Goal: Navigation & Orientation: Understand site structure

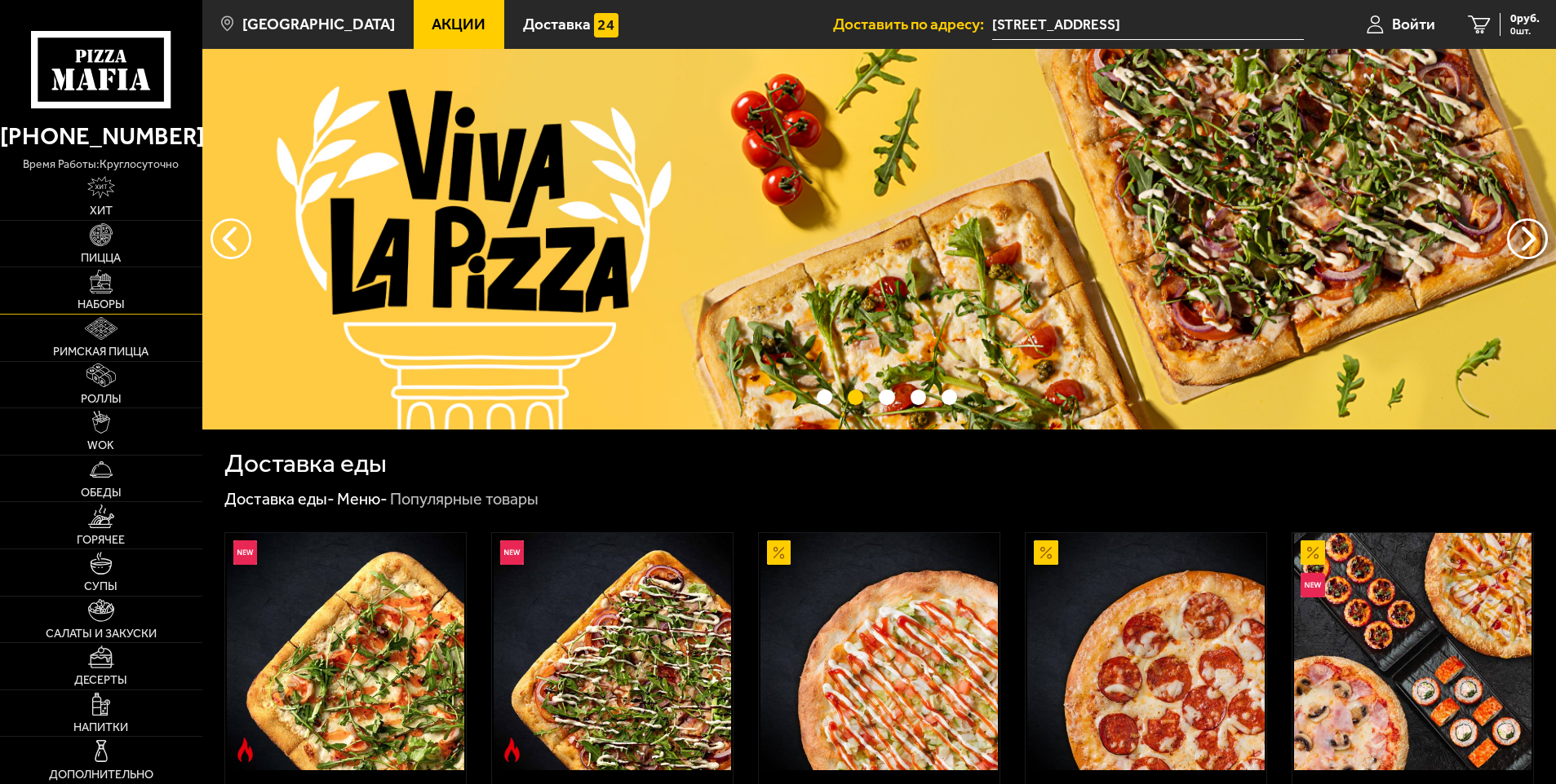
click at [100, 285] on img at bounding box center [101, 281] width 23 height 23
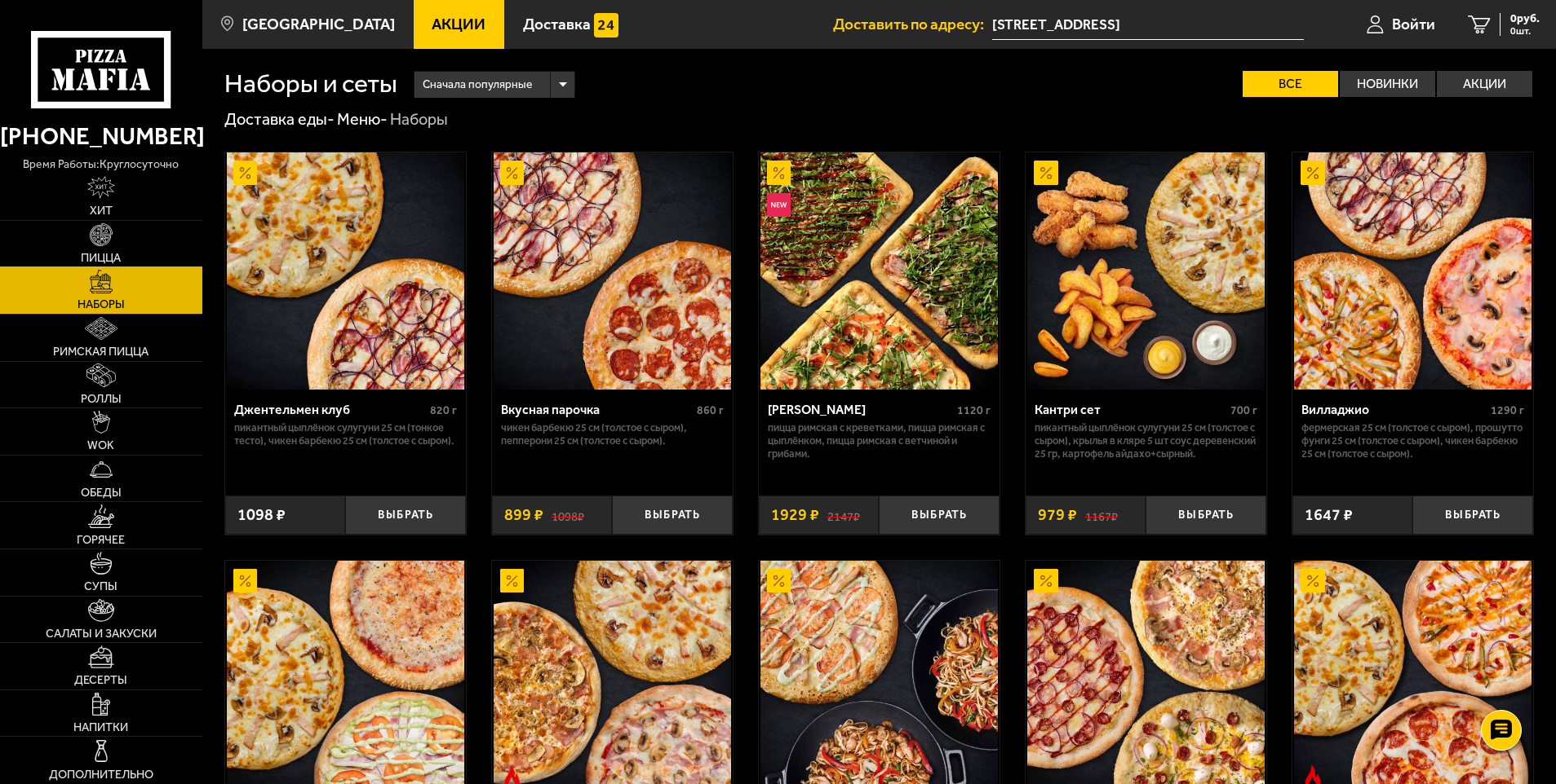
click at [100, 231] on img at bounding box center [101, 234] width 23 height 23
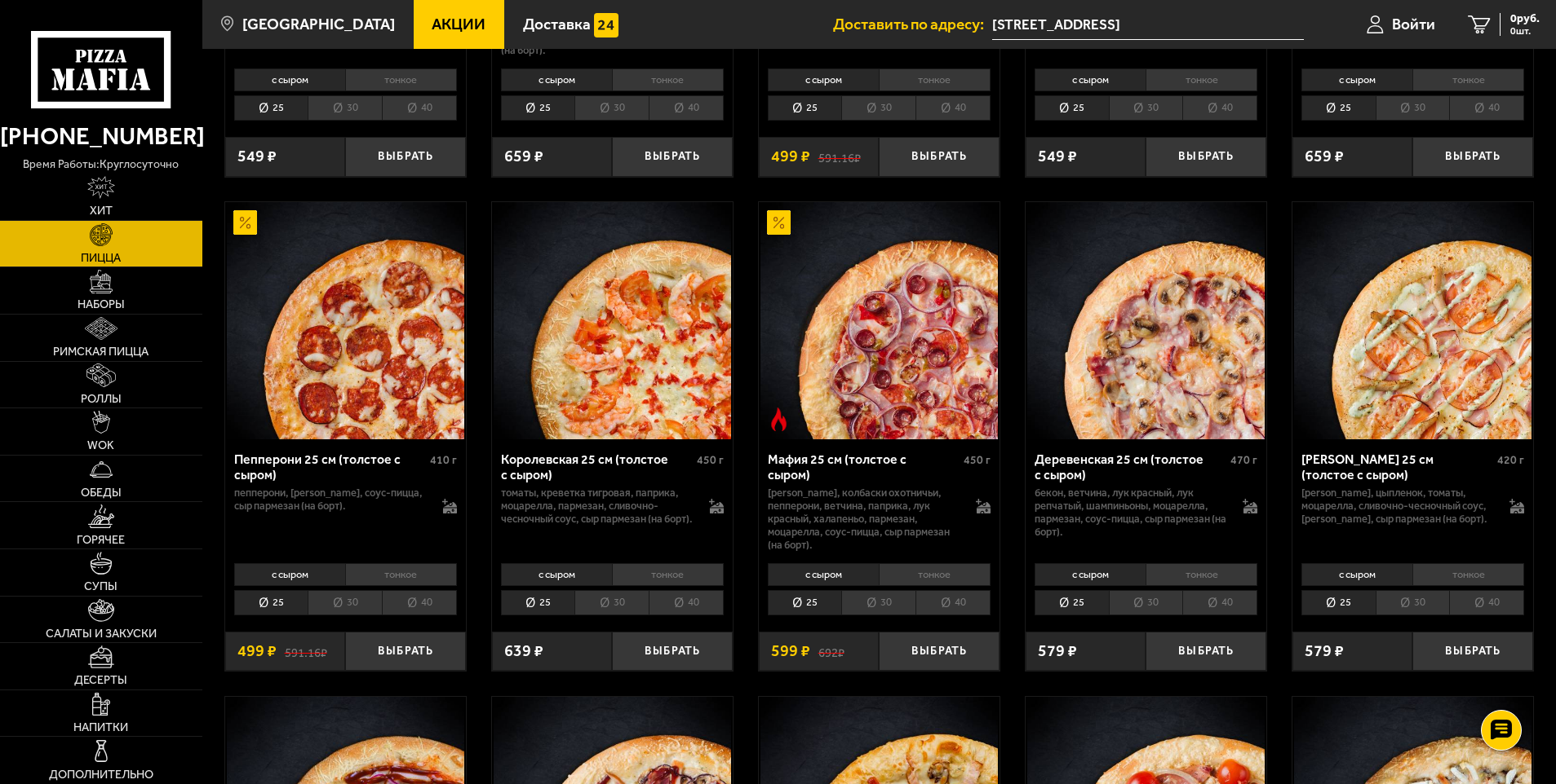
scroll to position [1958, 0]
click at [115, 193] on img at bounding box center [101, 187] width 27 height 23
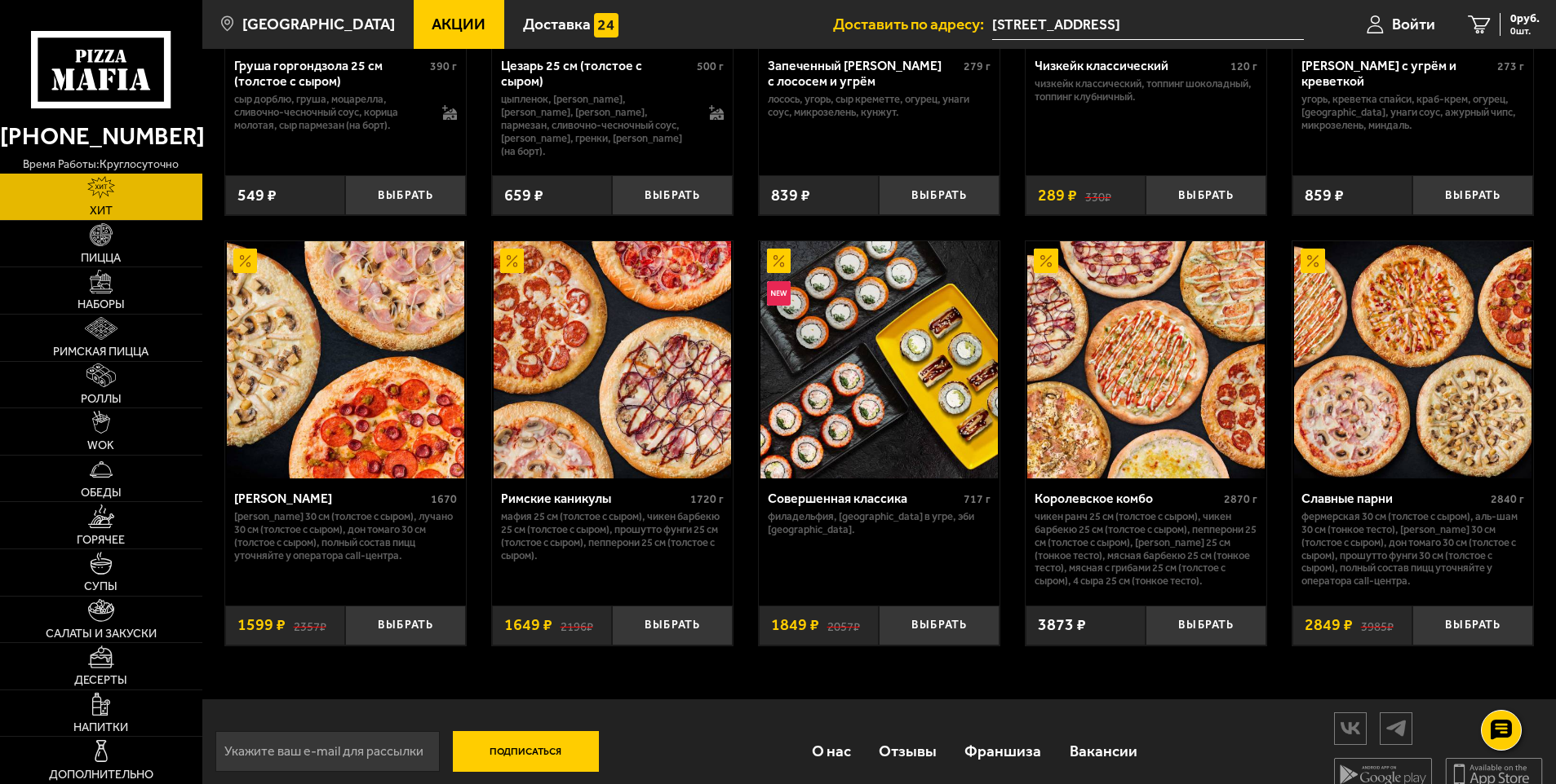
scroll to position [804, 0]
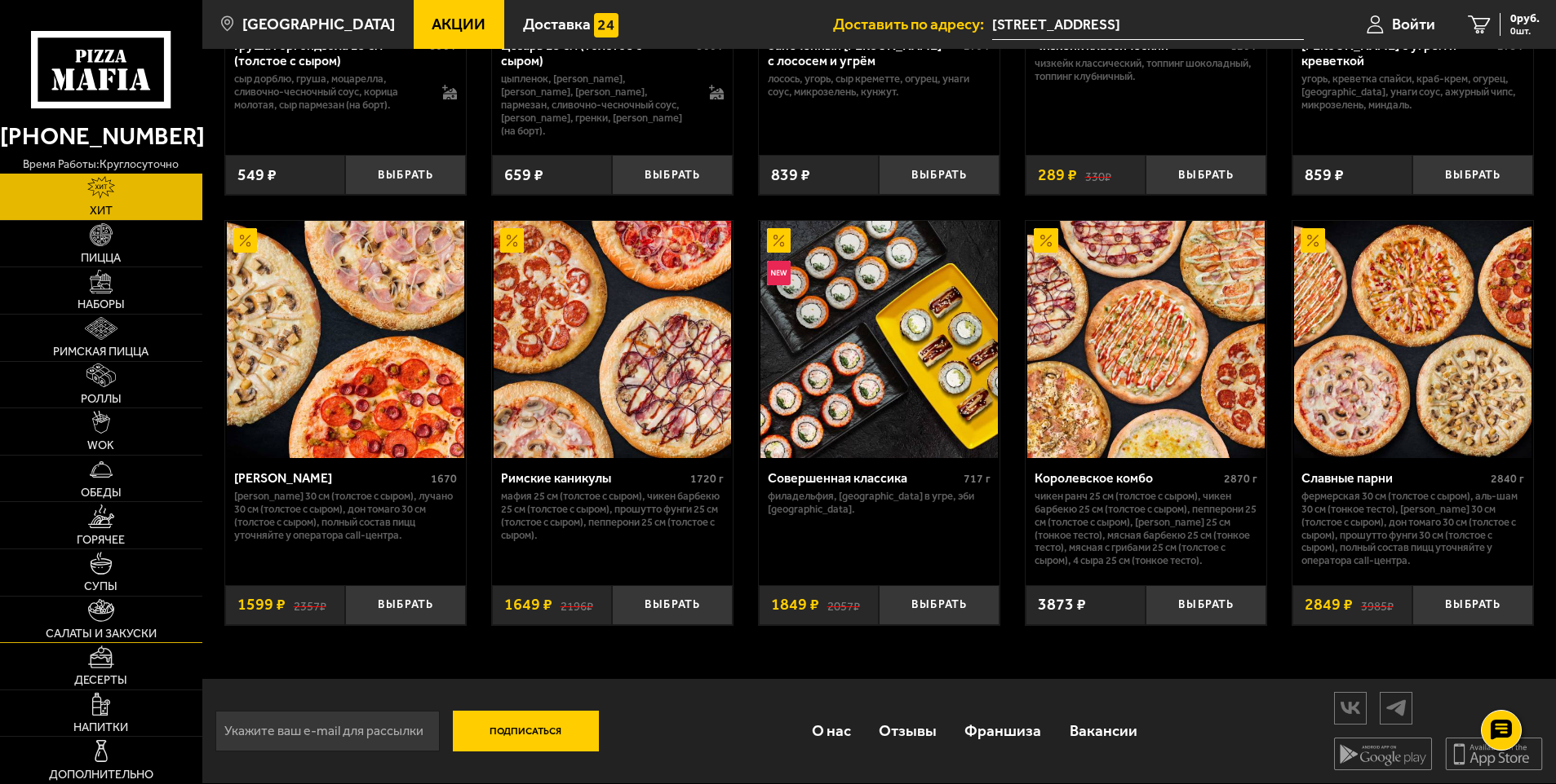
click at [103, 619] on img at bounding box center [101, 610] width 26 height 23
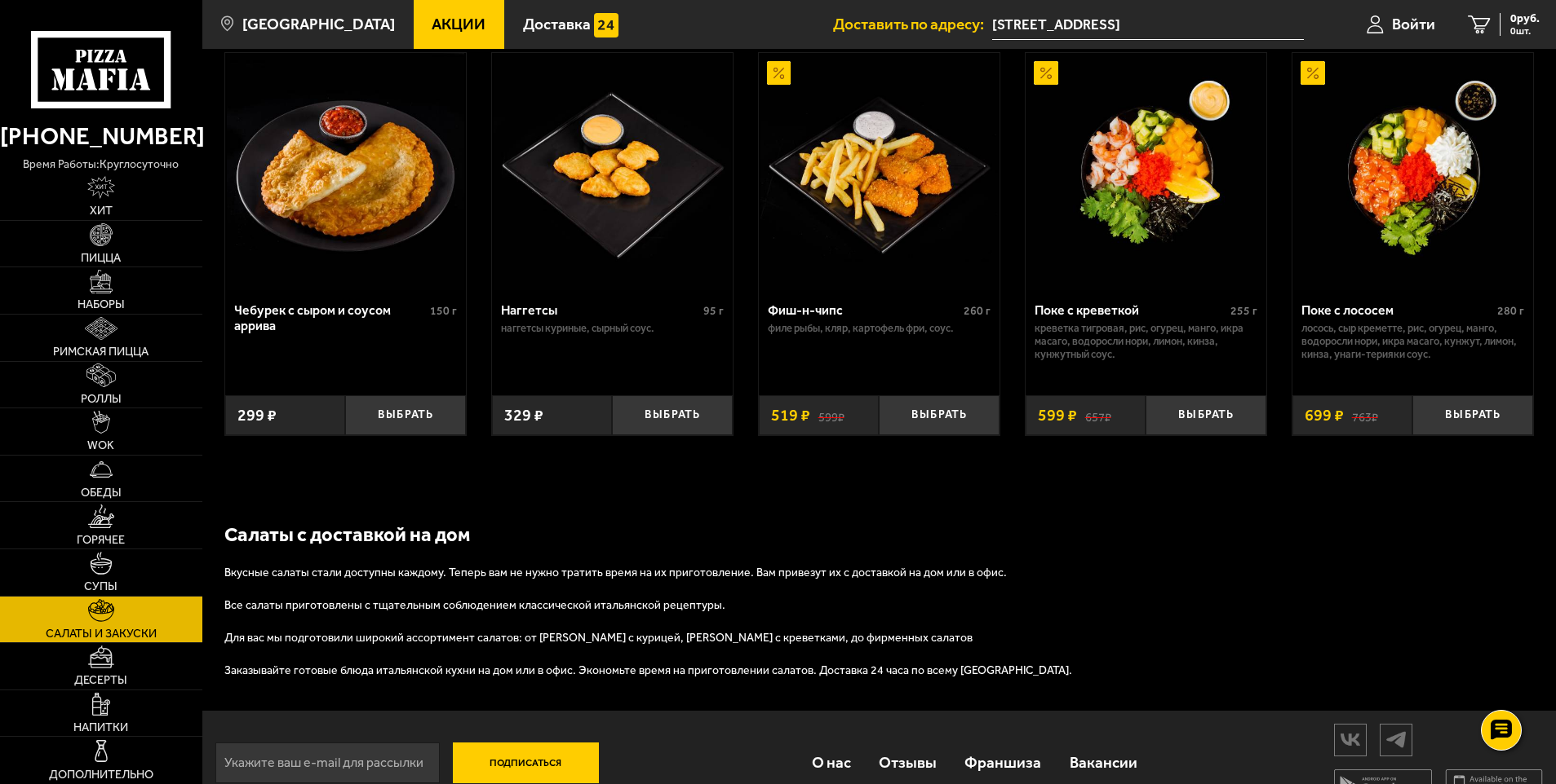
scroll to position [1043, 0]
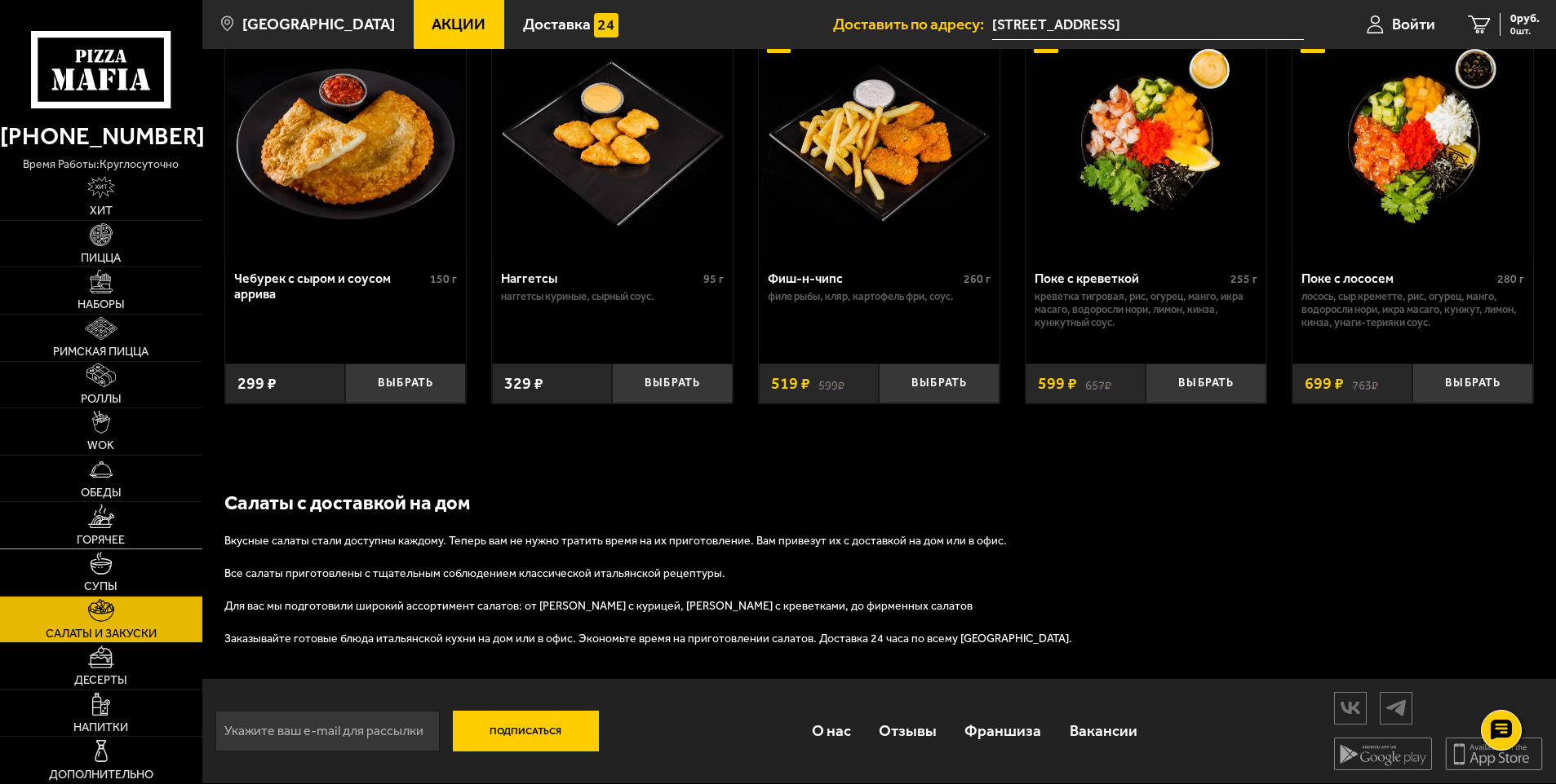
click at [97, 524] on img at bounding box center [101, 516] width 26 height 23
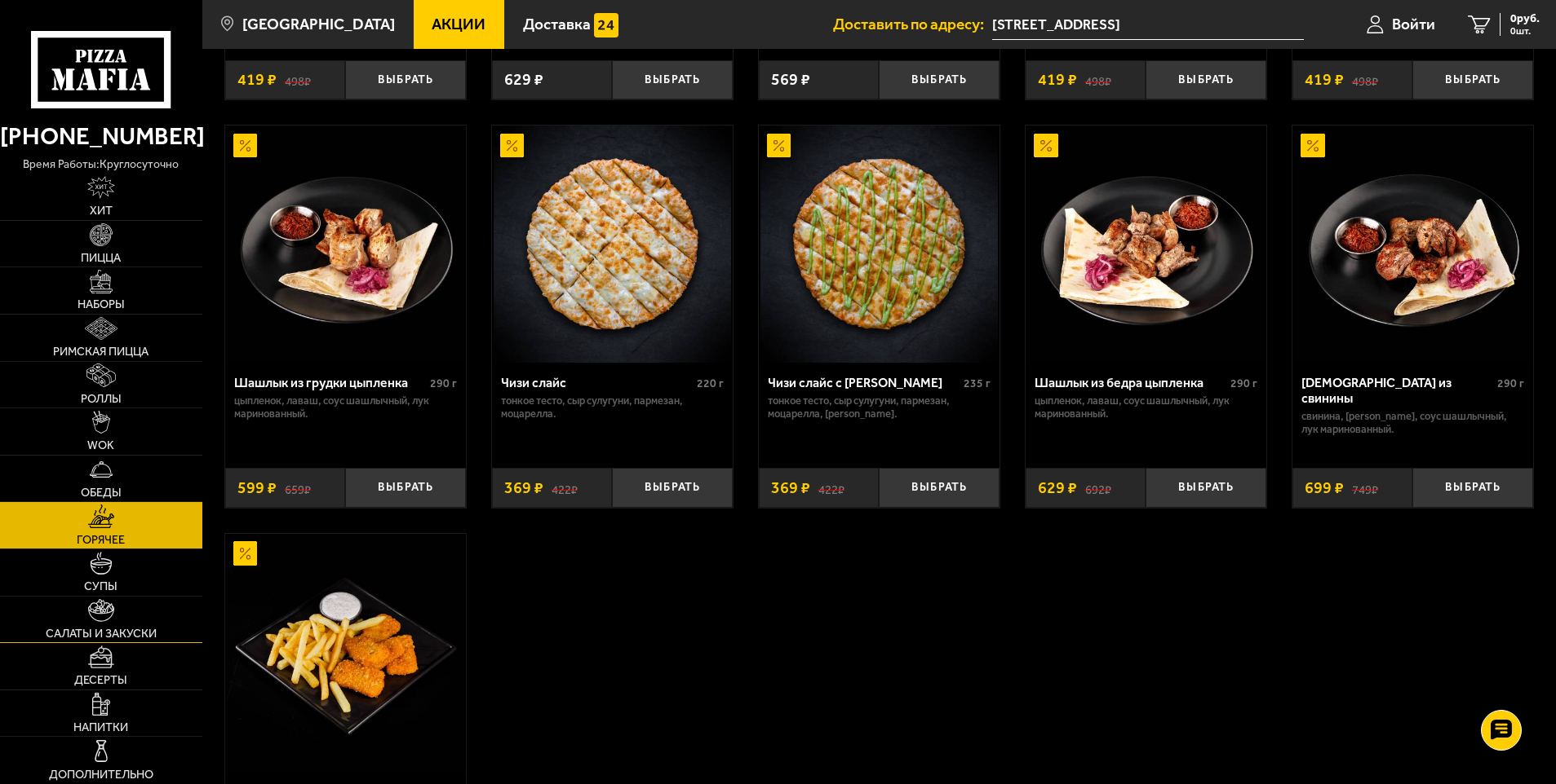
scroll to position [979, 0]
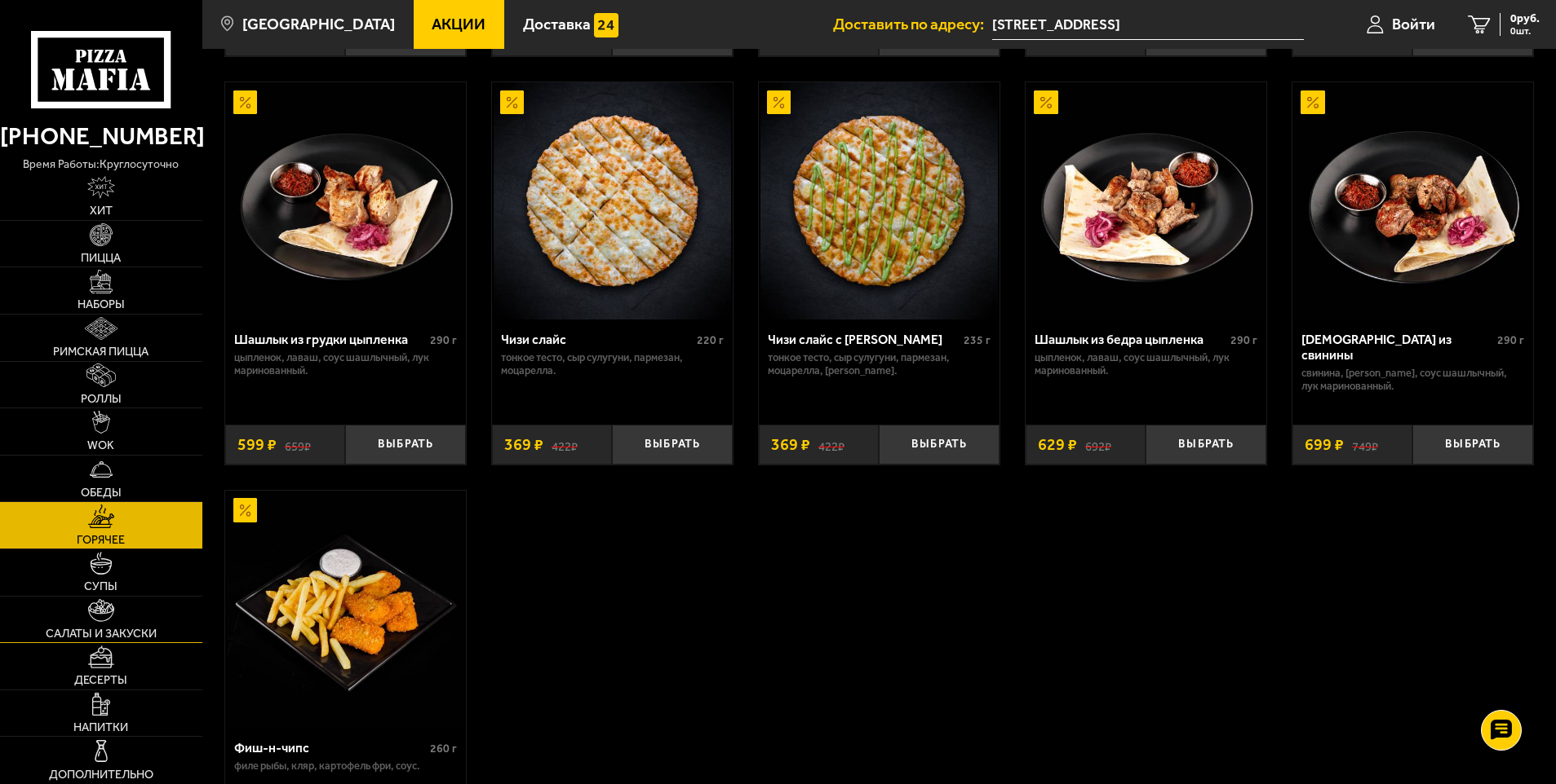
click at [105, 623] on link "Салаты и закуски" at bounding box center [101, 620] width 203 height 46
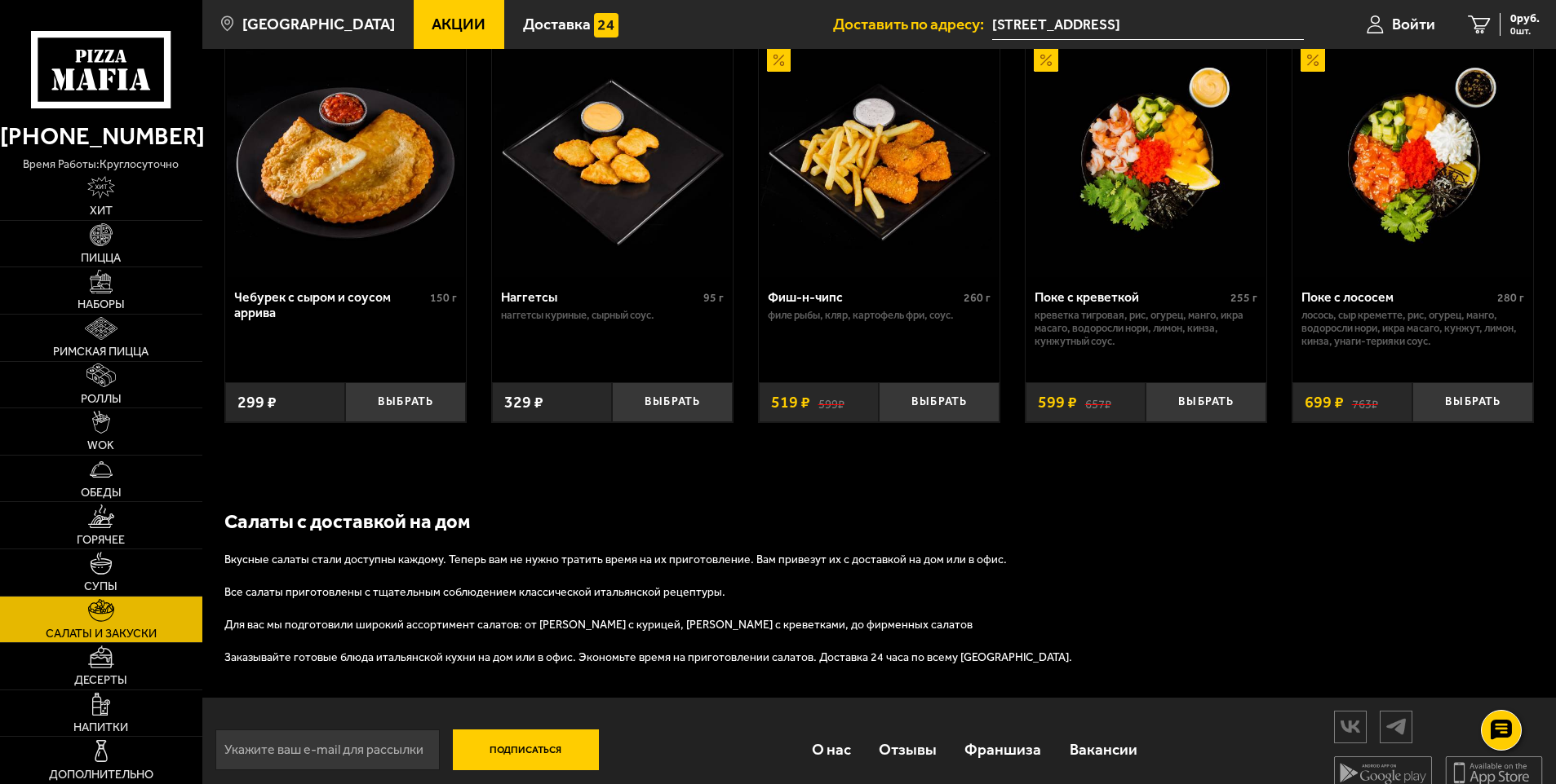
scroll to position [1043, 0]
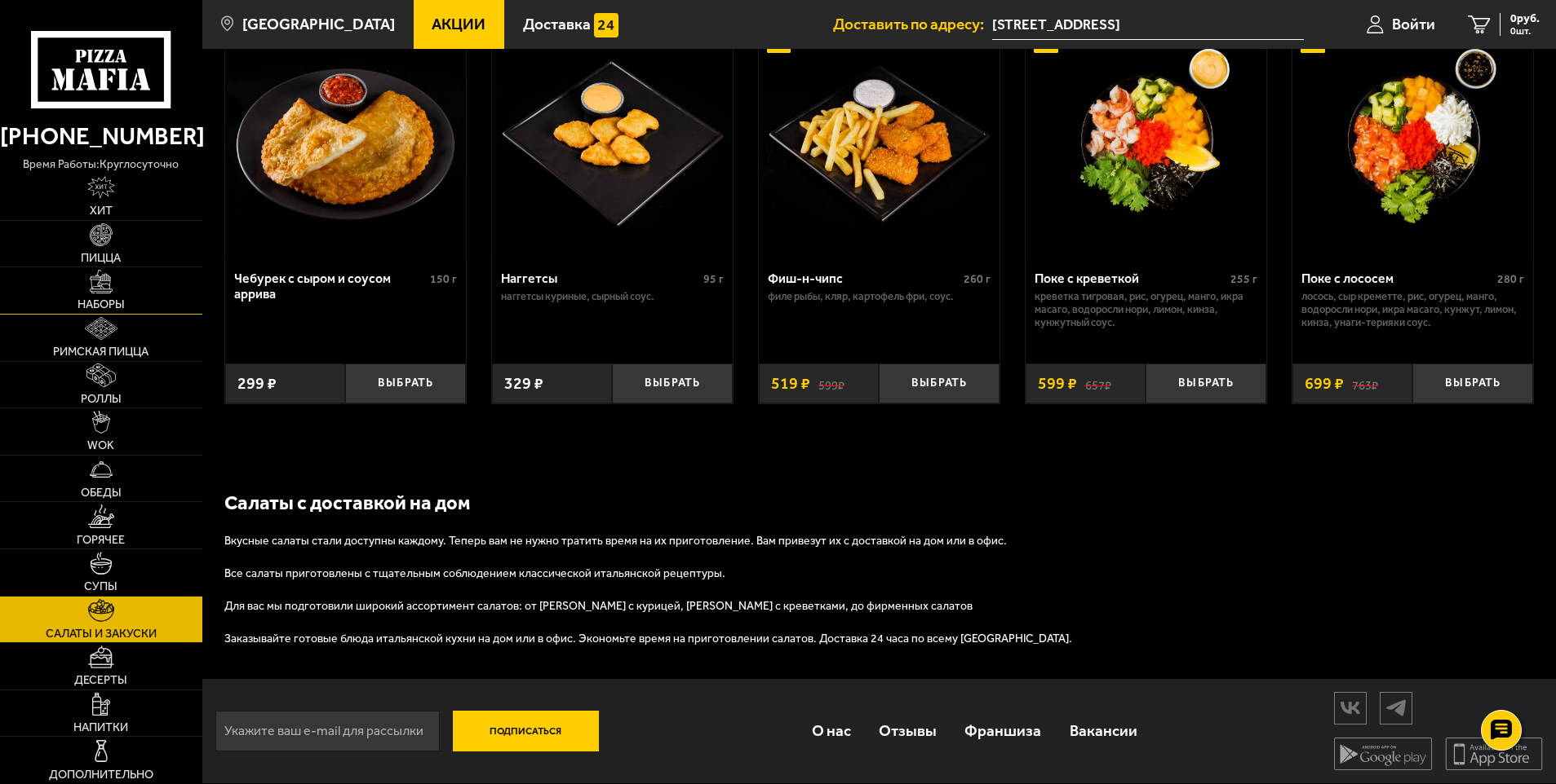
click at [113, 282] on img at bounding box center [101, 281] width 23 height 23
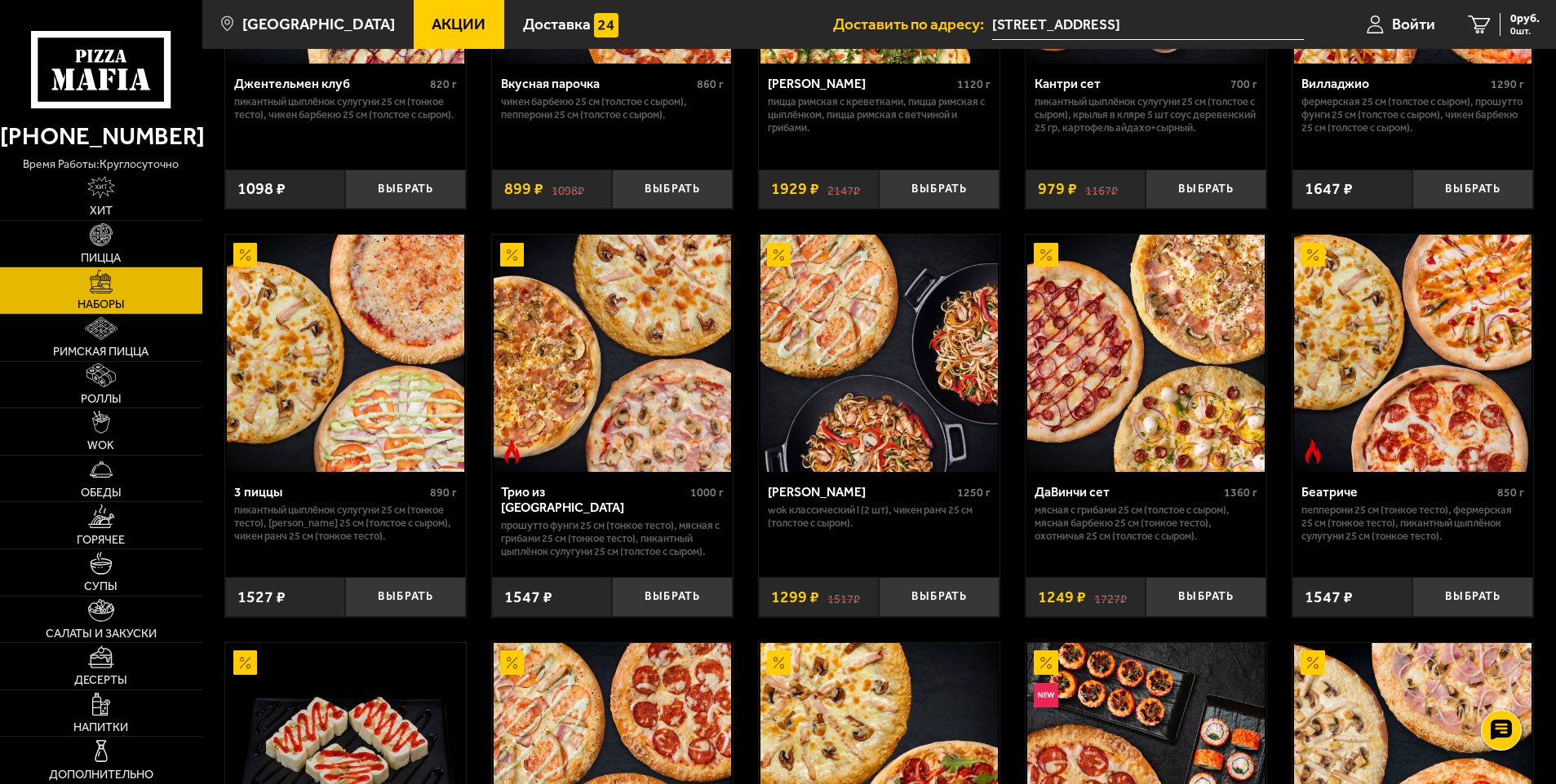
scroll to position [408, 0]
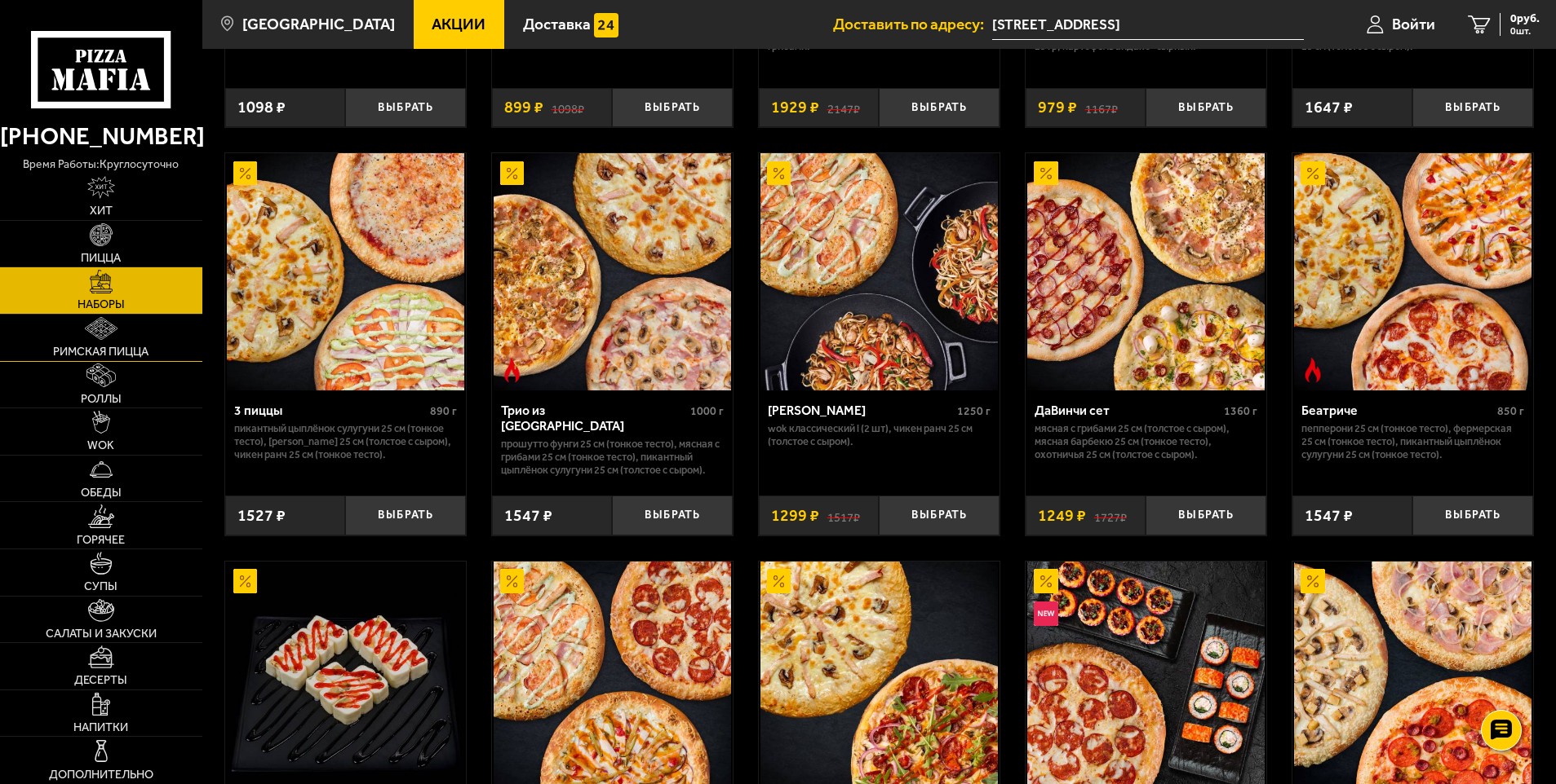
click at [100, 336] on img at bounding box center [102, 328] width 33 height 23
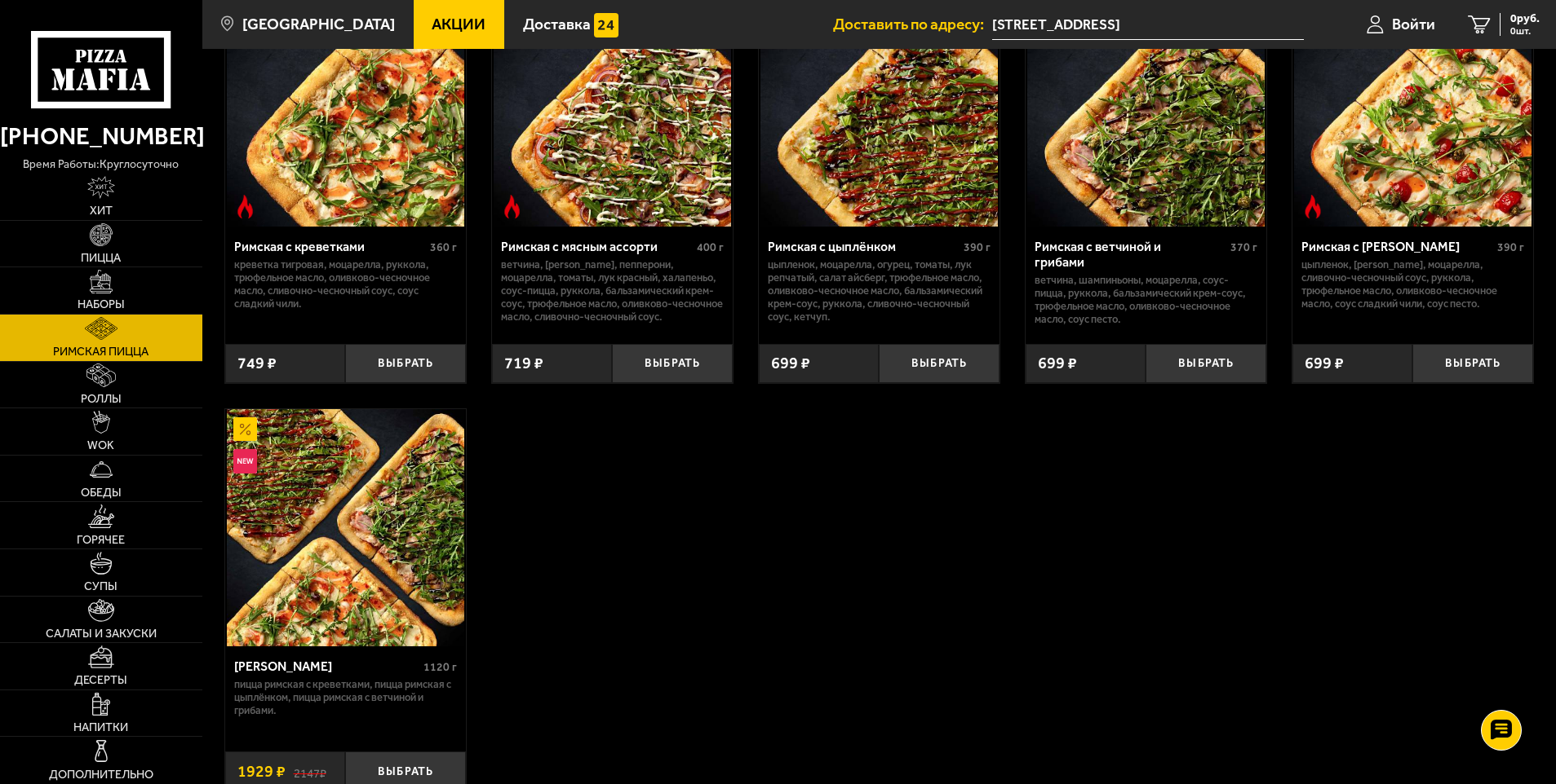
scroll to position [245, 0]
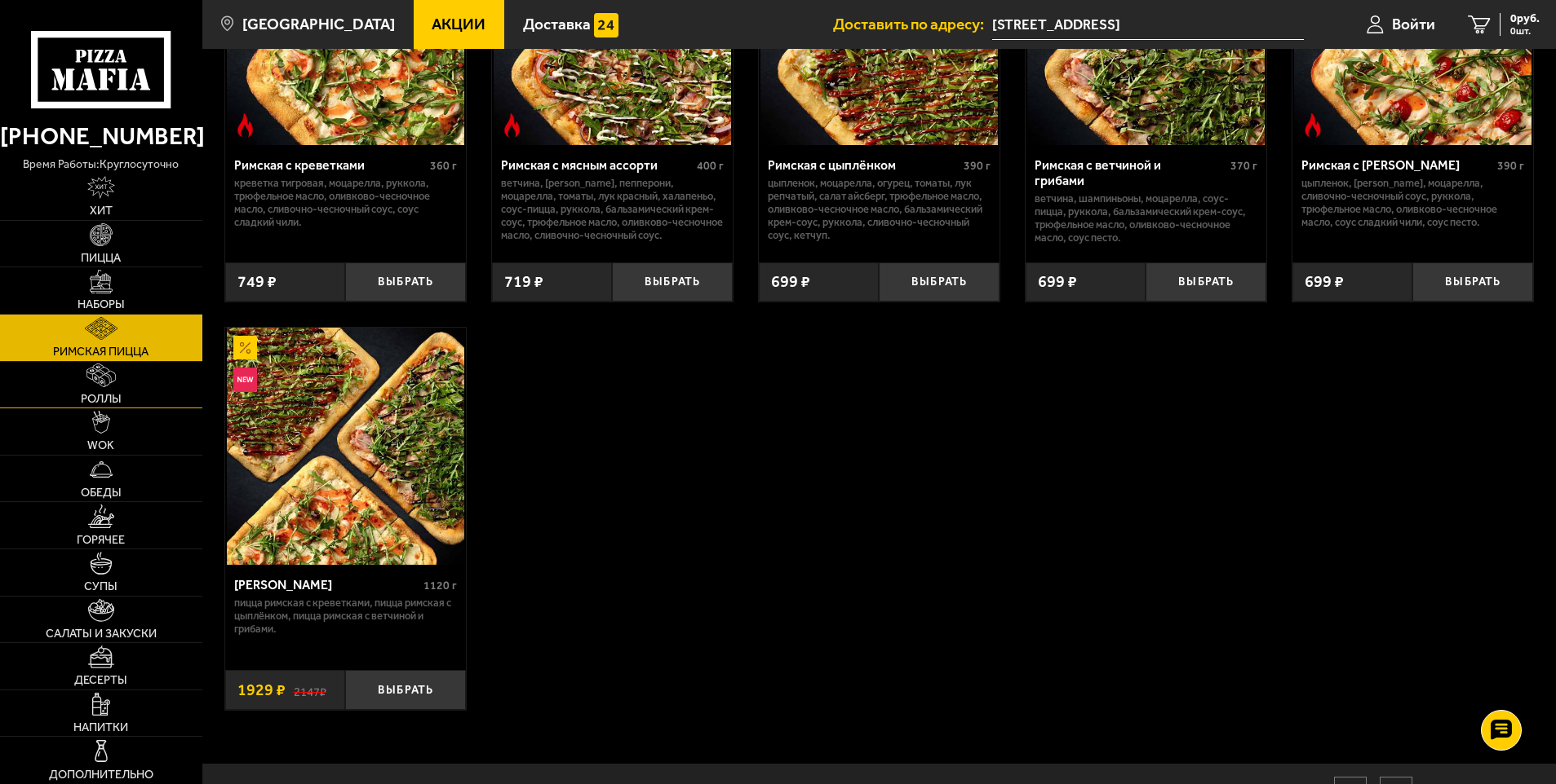
click at [95, 387] on img at bounding box center [101, 375] width 30 height 23
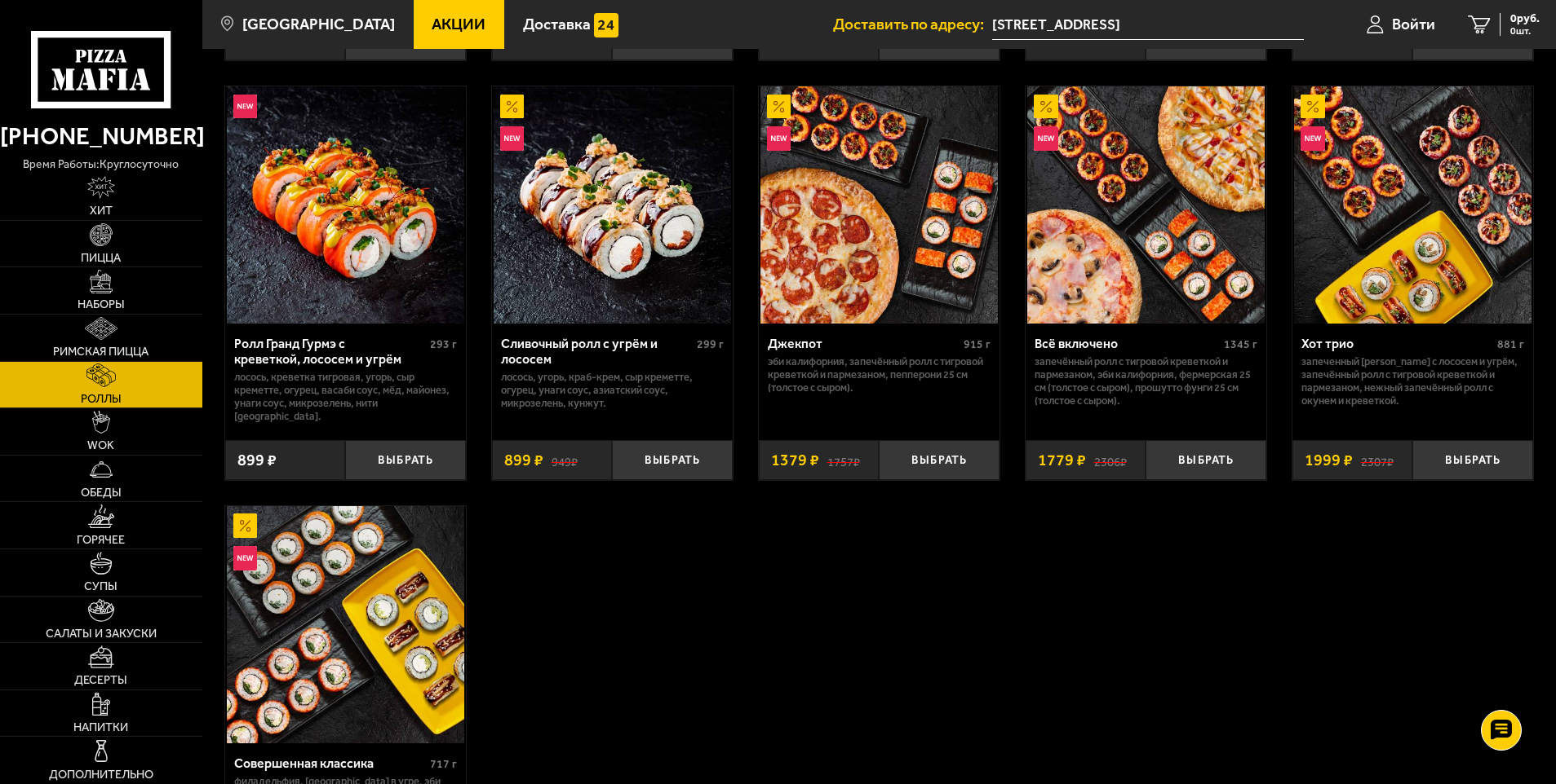
scroll to position [979, 0]
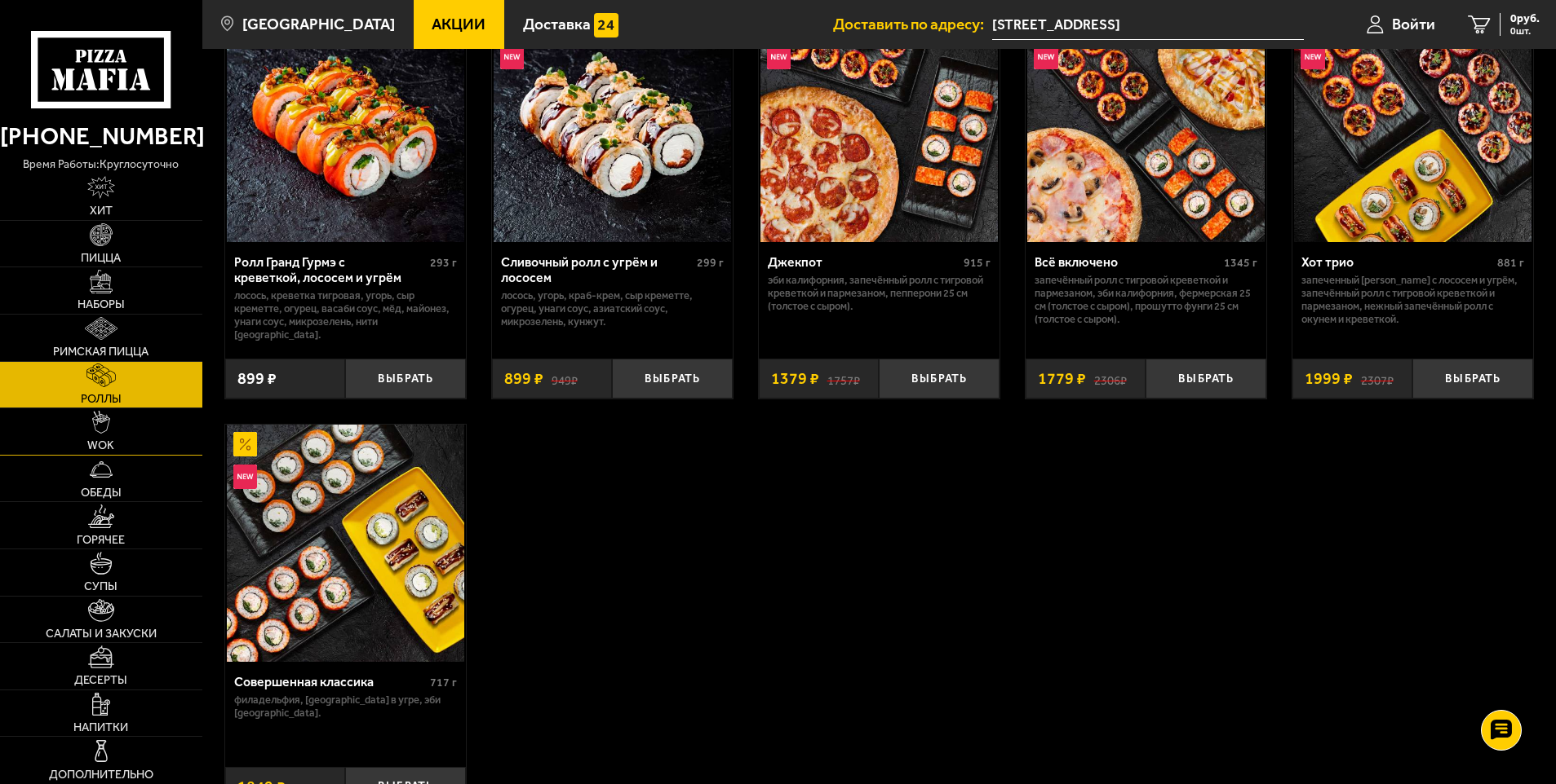
click at [93, 440] on span "WOK" at bounding box center [100, 446] width 26 height 12
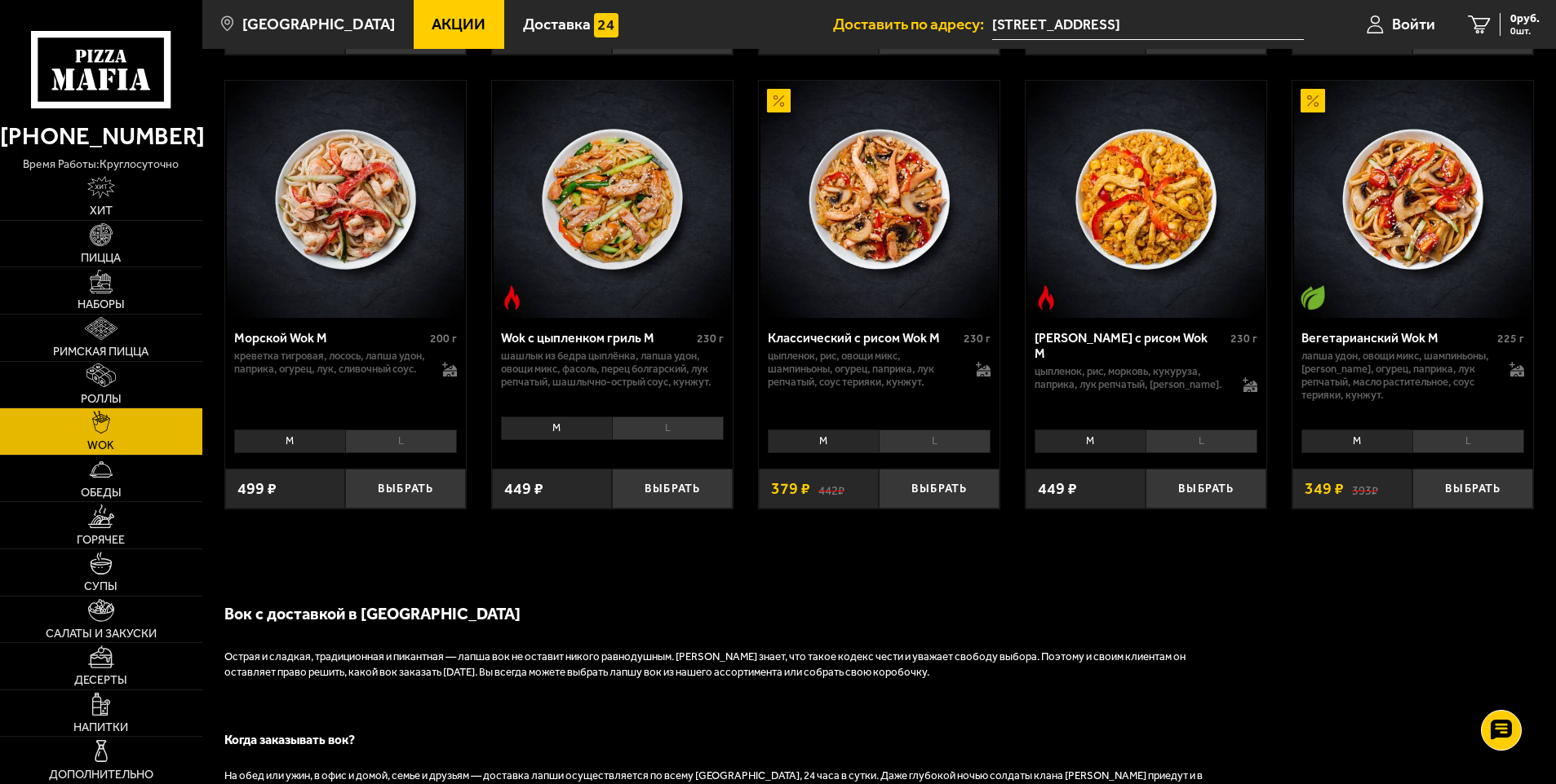
scroll to position [979, 0]
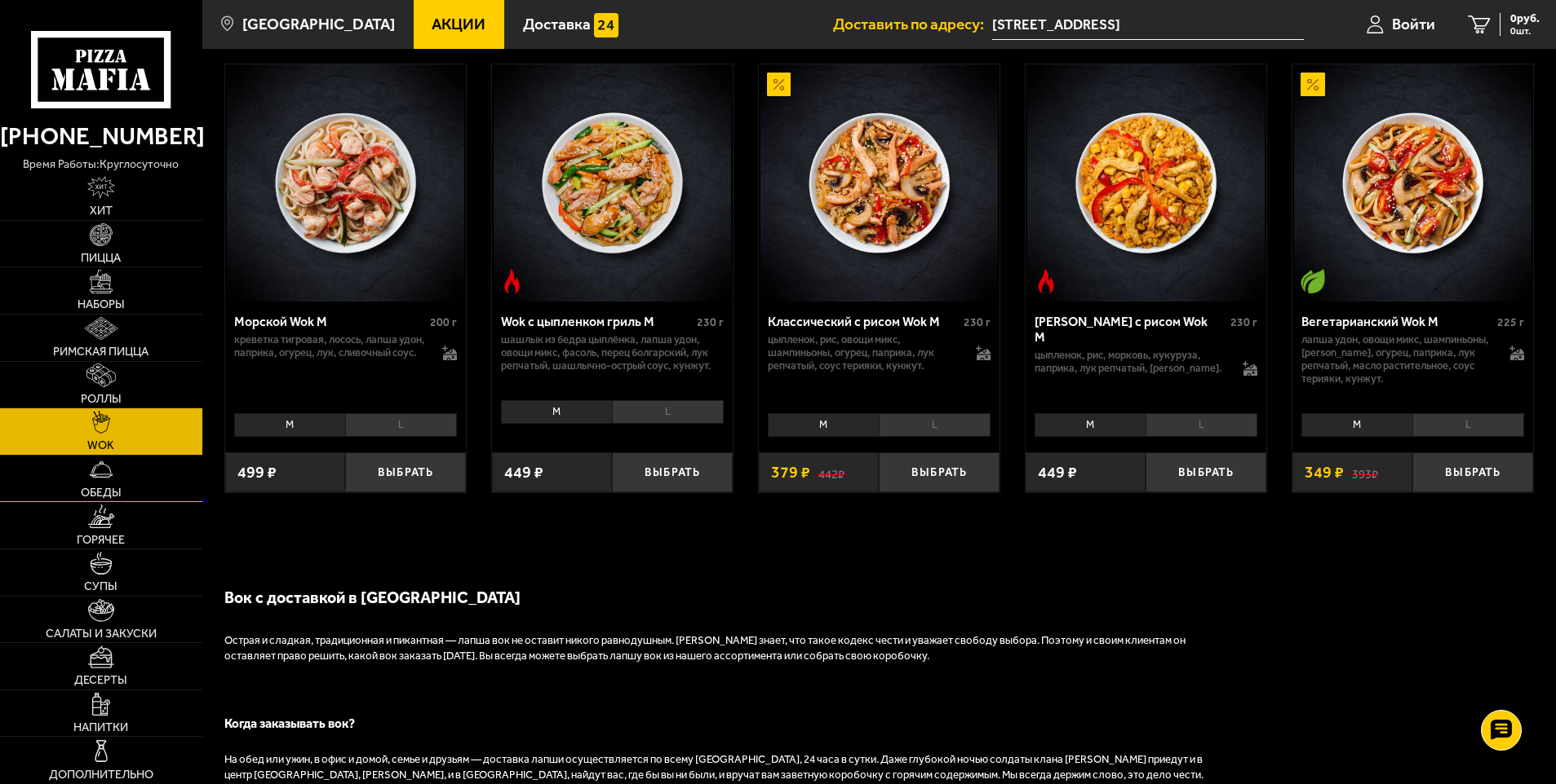
click at [113, 487] on span "Обеды" at bounding box center [101, 493] width 41 height 12
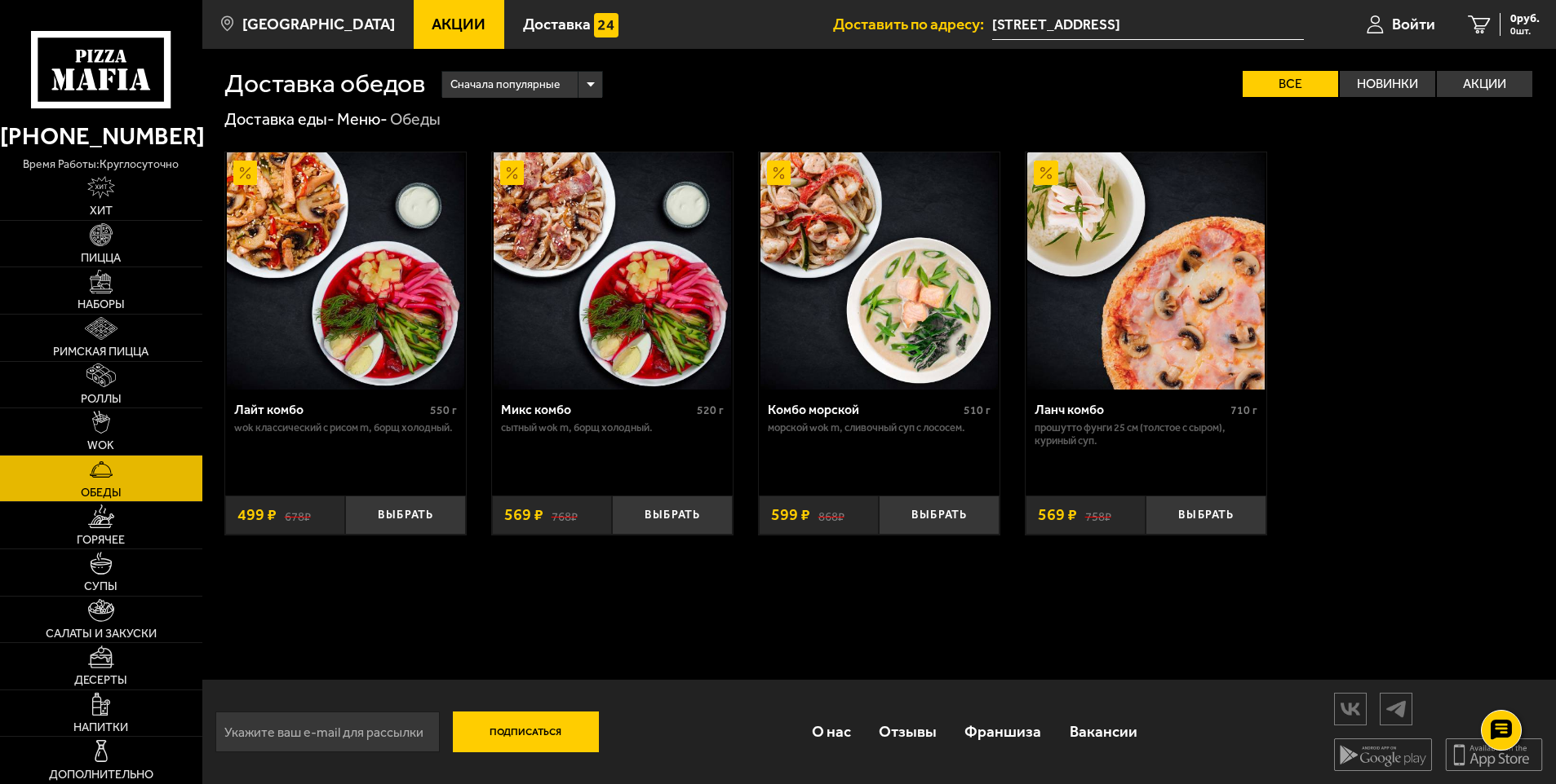
scroll to position [1, 0]
click at [96, 535] on span "Горячее" at bounding box center [100, 541] width 48 height 12
